Goal: Navigation & Orientation: Find specific page/section

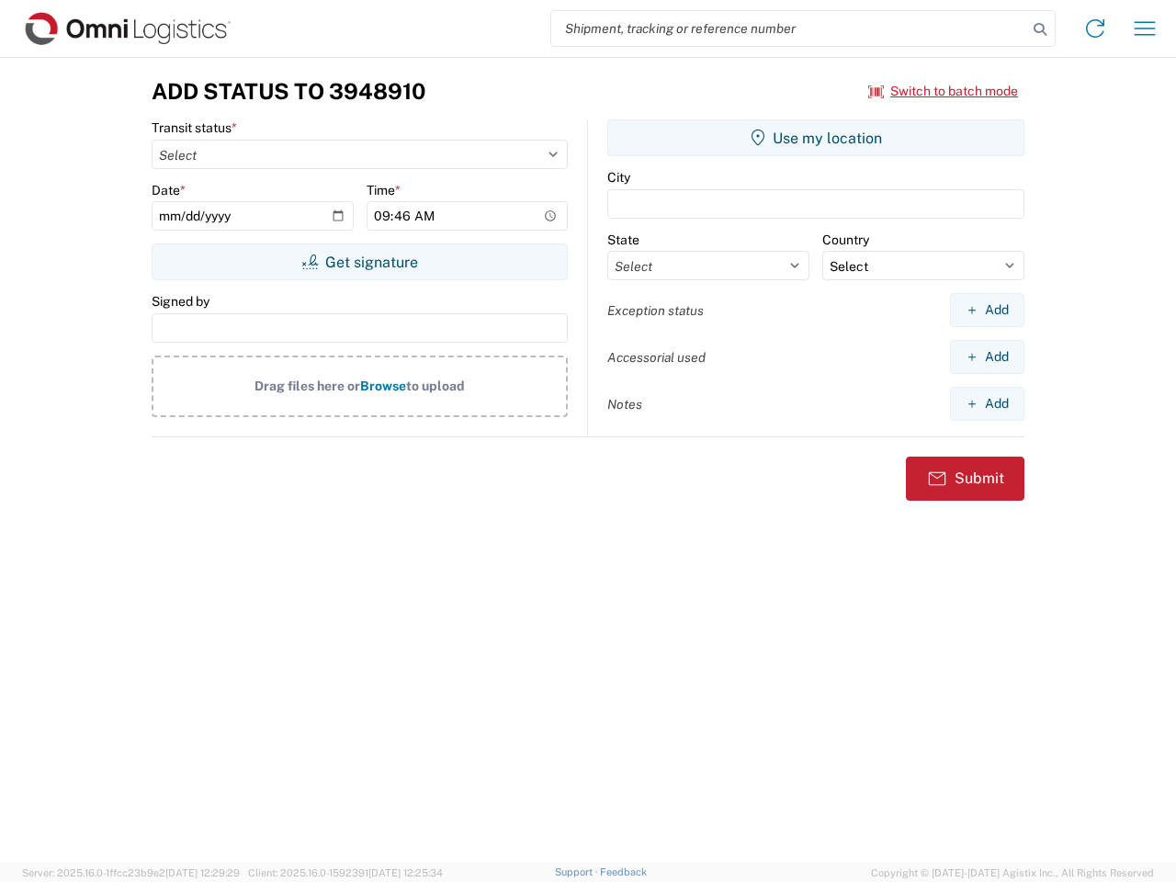
click at [789, 28] on input "search" at bounding box center [789, 28] width 476 height 35
click at [1040, 29] on icon at bounding box center [1040, 30] width 26 height 26
click at [1095, 28] on icon at bounding box center [1094, 28] width 29 height 29
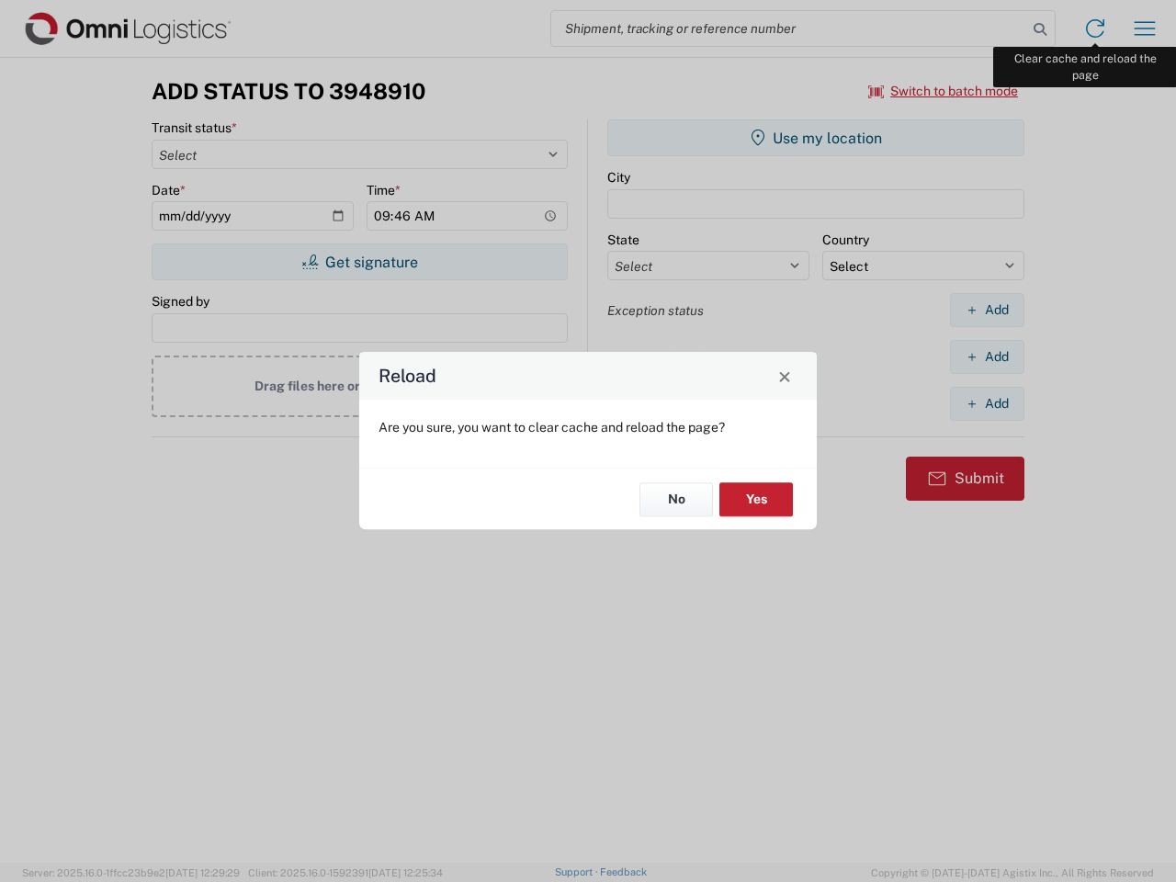
click at [1145, 28] on div "Reload Are you sure, you want to clear cache and reload the page? No Yes" at bounding box center [588, 441] width 1176 height 882
click at [943, 91] on div "Reload Are you sure, you want to clear cache and reload the page? No Yes" at bounding box center [588, 441] width 1176 height 882
click at [359, 262] on div "Reload Are you sure, you want to clear cache and reload the page? No Yes" at bounding box center [588, 441] width 1176 height 882
click at [816, 138] on div "Reload Are you sure, you want to clear cache and reload the page? No Yes" at bounding box center [588, 441] width 1176 height 882
click at [987, 310] on div "Reload Are you sure, you want to clear cache and reload the page? No Yes" at bounding box center [588, 441] width 1176 height 882
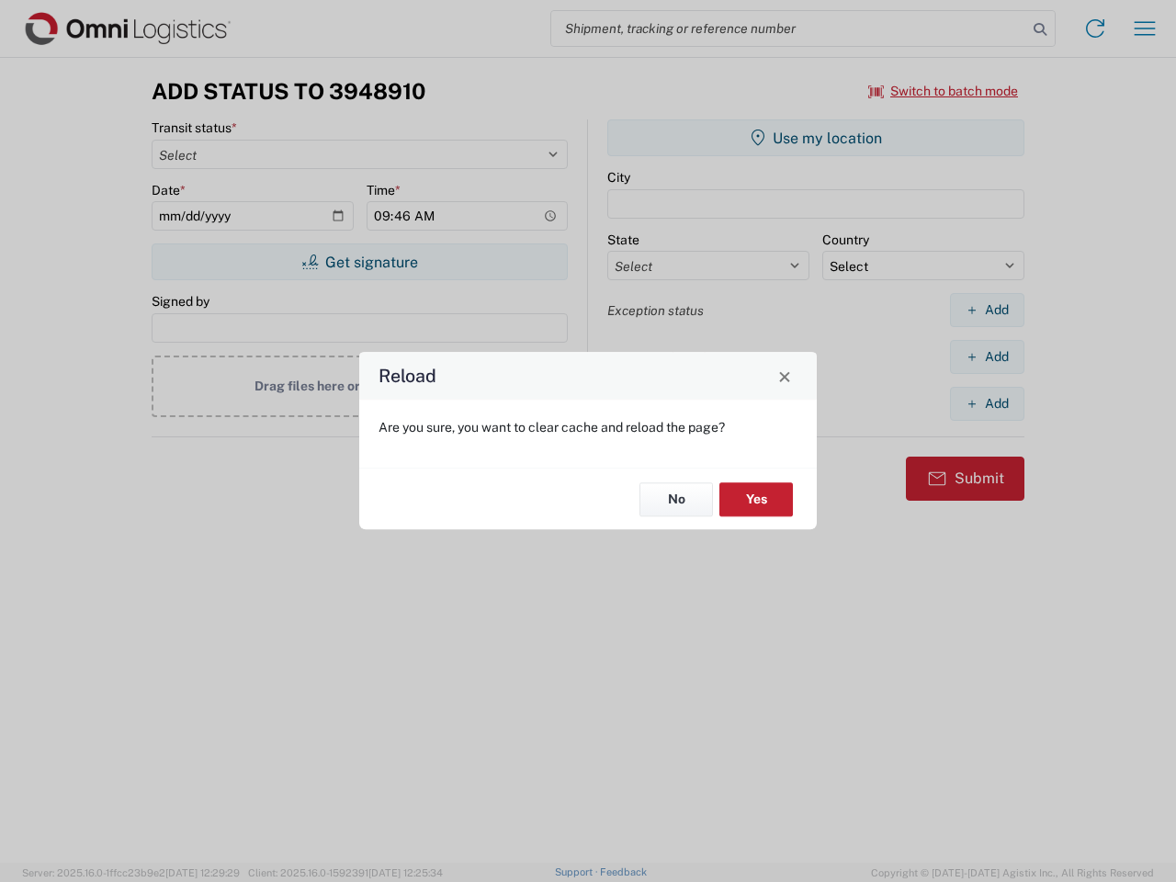
click at [987, 356] on div "Reload Are you sure, you want to clear cache and reload the page? No Yes" at bounding box center [588, 441] width 1176 height 882
click at [987, 403] on div "Reload Are you sure, you want to clear cache and reload the page? No Yes" at bounding box center [588, 441] width 1176 height 882
